Goal: Task Accomplishment & Management: Complete application form

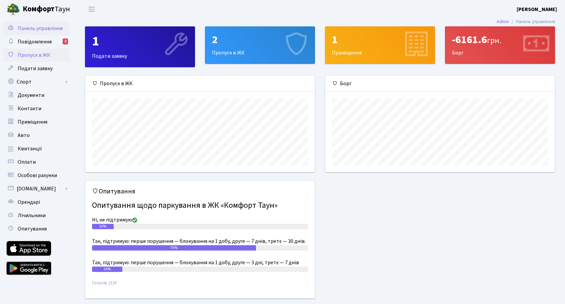
scroll to position [96, 229]
click at [36, 55] on span "Пропуск в ЖК" at bounding box center [34, 54] width 33 height 7
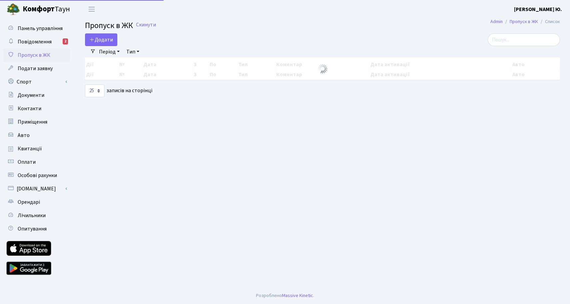
select select "25"
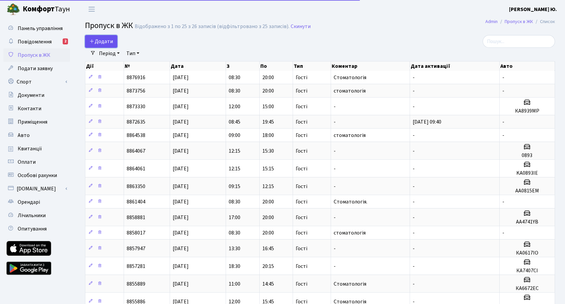
click at [108, 38] on span "Додати" at bounding box center [101, 41] width 24 height 7
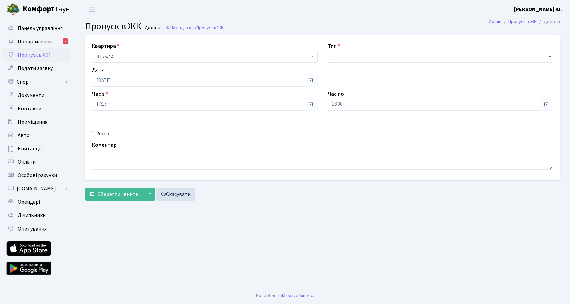
click at [95, 133] on input "Авто" at bounding box center [94, 133] width 4 height 4
checkbox input "true"
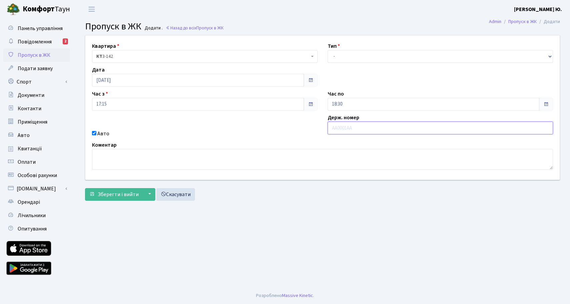
paste input "АА6606ОО"
type input "АА6606ОО"
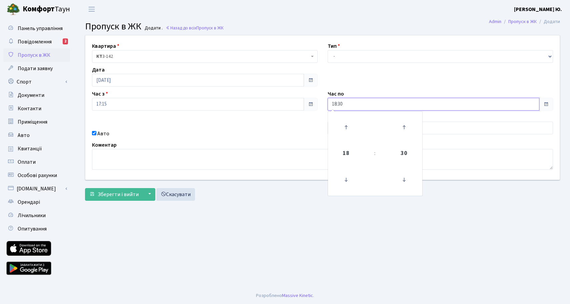
click at [342, 104] on input "18:30" at bounding box center [434, 104] width 212 height 13
click at [350, 129] on icon at bounding box center [346, 127] width 18 height 18
type input "19:30"
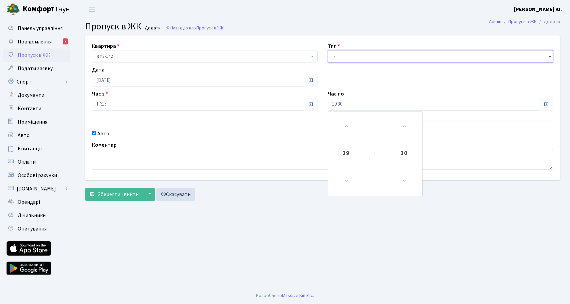
click at [341, 55] on select "- Доставка Таксі Гості Сервіс" at bounding box center [441, 56] width 226 height 13
select select "3"
click at [328, 50] on select "- Доставка Таксі Гості Сервіс" at bounding box center [441, 56] width 226 height 13
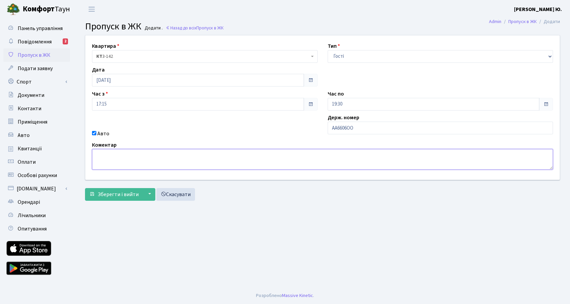
click at [137, 163] on textarea at bounding box center [322, 159] width 461 height 21
type textarea "Стоматологія"
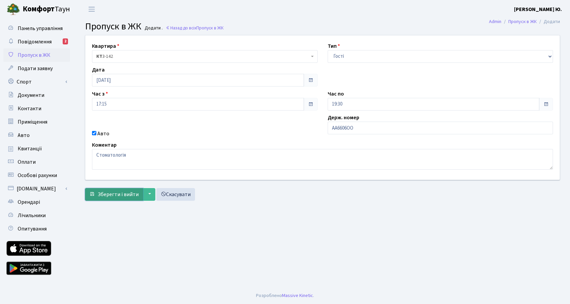
click at [126, 191] on span "Зберегти і вийти" at bounding box center [118, 193] width 41 height 7
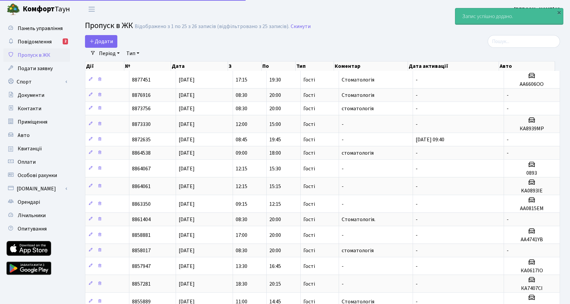
select select "25"
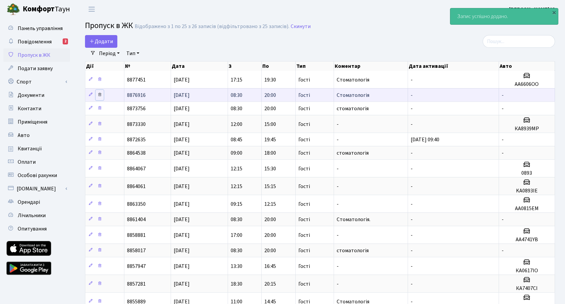
click at [98, 95] on icon at bounding box center [99, 94] width 5 height 5
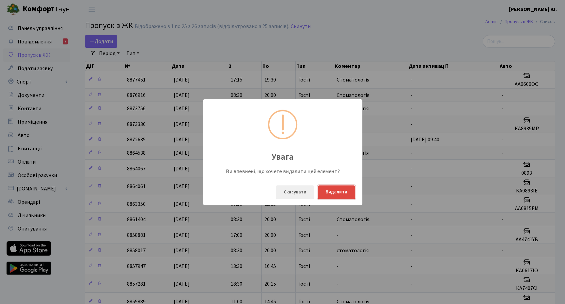
click at [341, 191] on button "Видалити" at bounding box center [337, 192] width 38 height 14
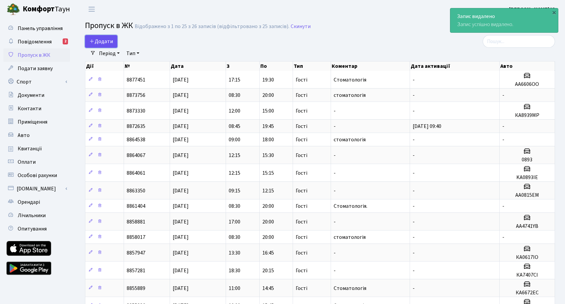
click at [103, 36] on link "Додати" at bounding box center [101, 41] width 32 height 13
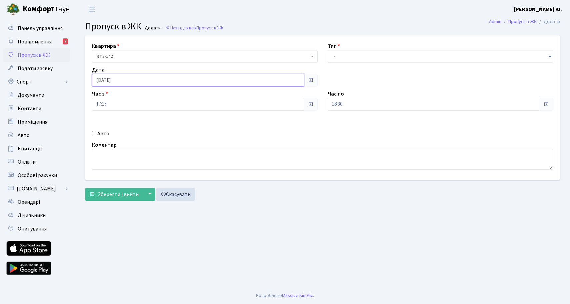
click at [119, 82] on input "12.08.2025" at bounding box center [198, 80] width 212 height 13
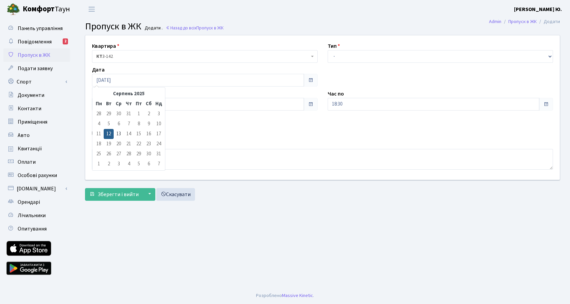
click at [120, 131] on td "13" at bounding box center [119, 134] width 10 height 10
type input "13.08.2025"
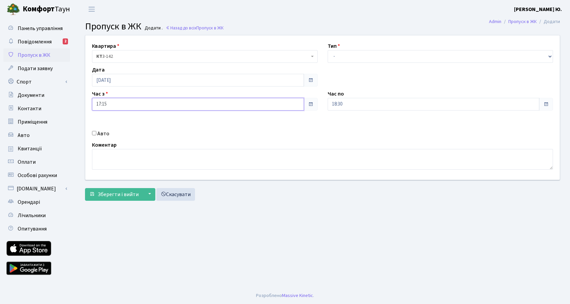
click at [115, 100] on input "17:15" at bounding box center [198, 104] width 212 height 13
click at [111, 174] on icon at bounding box center [110, 179] width 18 height 18
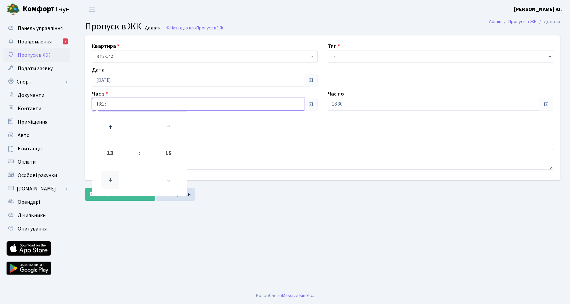
click at [111, 174] on icon at bounding box center [110, 179] width 18 height 18
click at [115, 179] on icon at bounding box center [110, 179] width 18 height 18
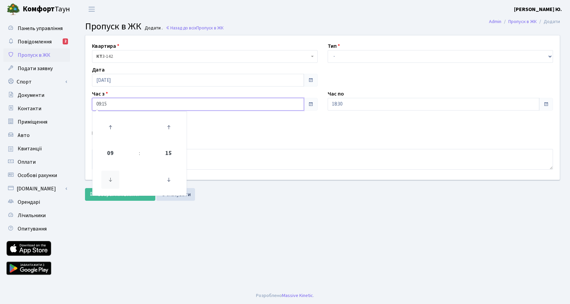
type input "08:15"
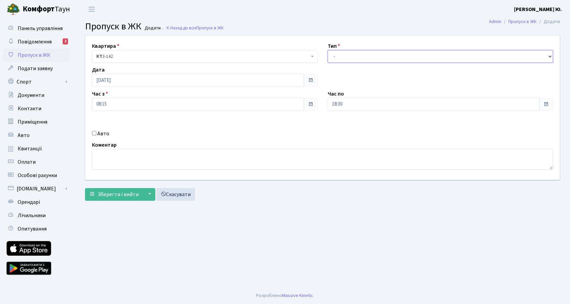
click at [355, 58] on select "- Доставка Таксі Гості Сервіс" at bounding box center [441, 56] width 226 height 13
select select "3"
click at [328, 50] on select "- Доставка Таксі Гості Сервіс" at bounding box center [441, 56] width 226 height 13
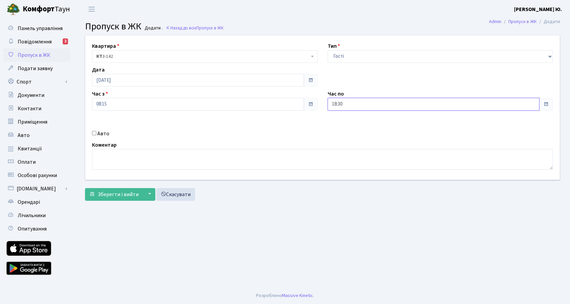
click at [350, 106] on input "18:30" at bounding box center [434, 104] width 212 height 13
click at [346, 117] on td at bounding box center [347, 127] width 34 height 29
click at [348, 122] on icon at bounding box center [346, 127] width 18 height 18
click at [348, 124] on icon at bounding box center [346, 127] width 18 height 18
click at [403, 184] on icon at bounding box center [404, 179] width 18 height 18
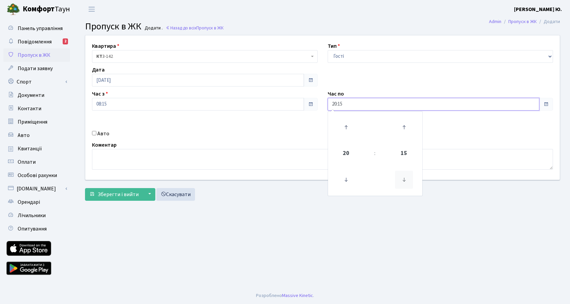
click at [404, 185] on icon at bounding box center [404, 179] width 18 height 18
type input "20:00"
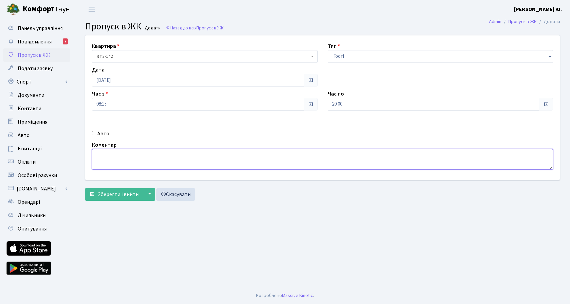
click at [268, 167] on textarea at bounding box center [322, 159] width 461 height 21
type textarea "Стоматологія"
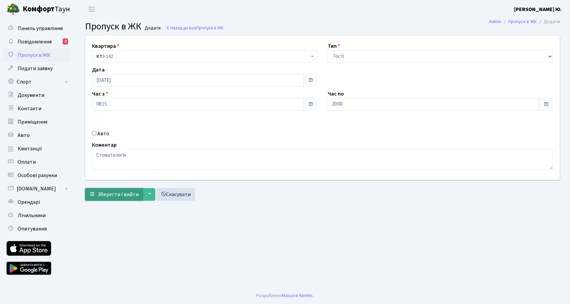
click at [119, 195] on span "Зберегти і вийти" at bounding box center [118, 193] width 41 height 7
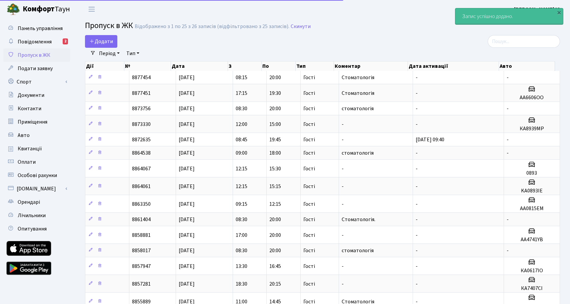
select select "25"
